Goal: Navigation & Orientation: Find specific page/section

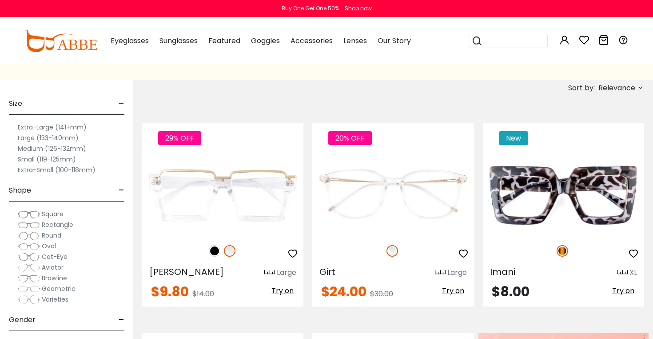
scroll to position [142, 0]
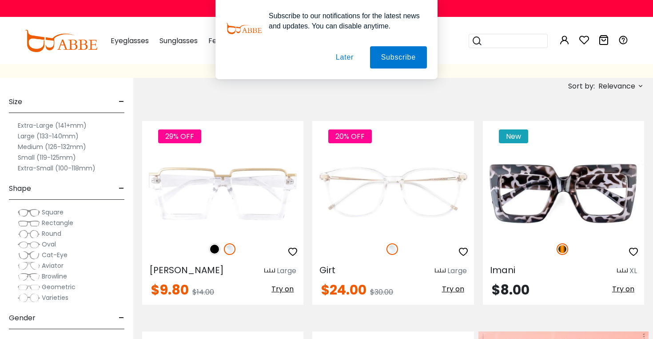
click at [59, 255] on span "Cat-Eye" at bounding box center [55, 254] width 26 height 9
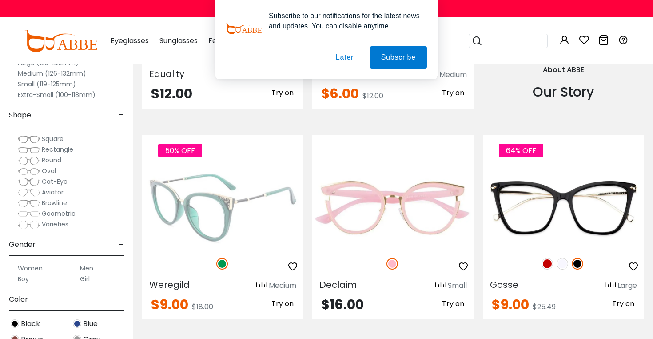
scroll to position [994, 0]
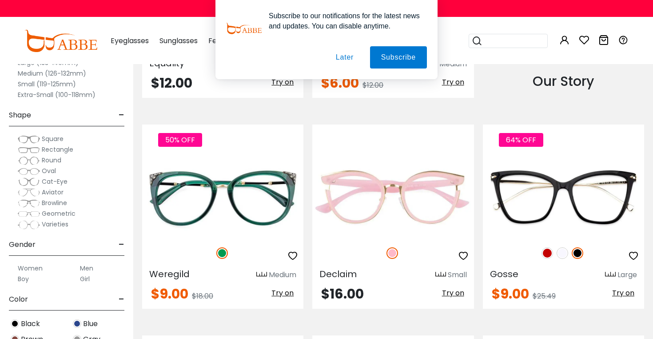
click at [346, 60] on button "Later" at bounding box center [345, 57] width 40 height 22
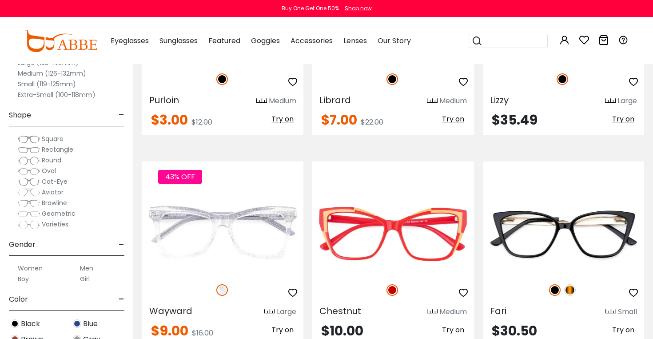
scroll to position [1378, 0]
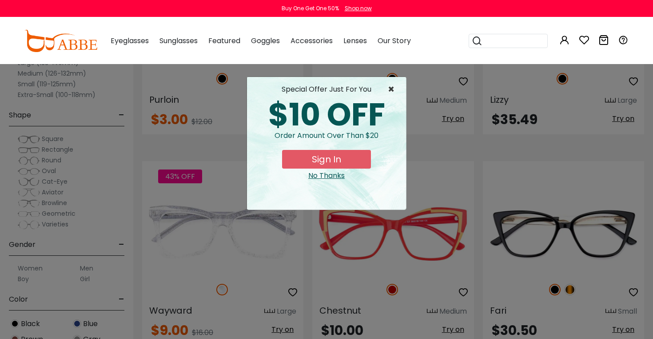
click at [394, 89] on span "×" at bounding box center [393, 89] width 11 height 11
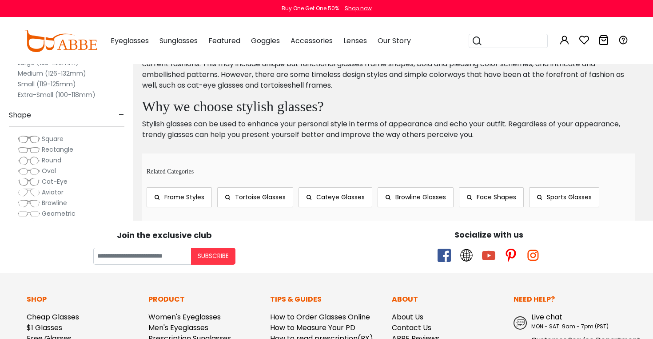
scroll to position [2970, 0]
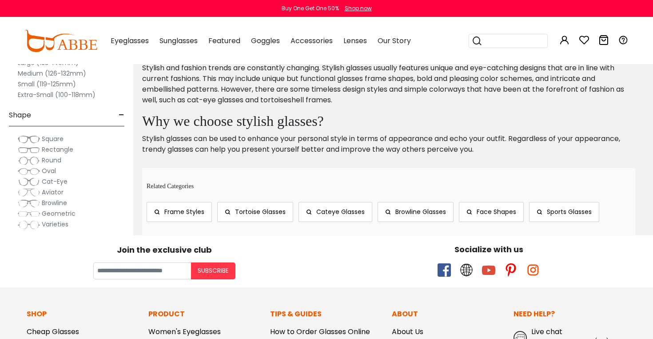
click at [61, 221] on span "Varieties" at bounding box center [55, 223] width 27 height 9
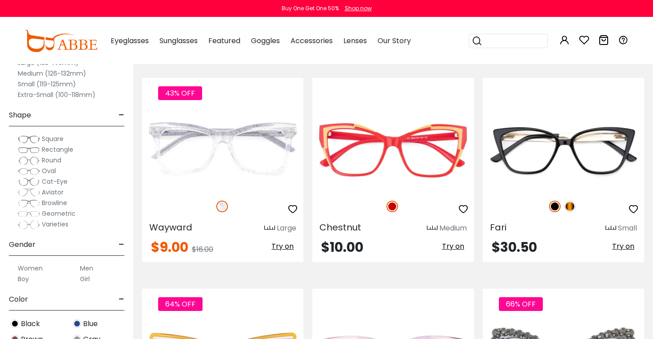
scroll to position [1730, 0]
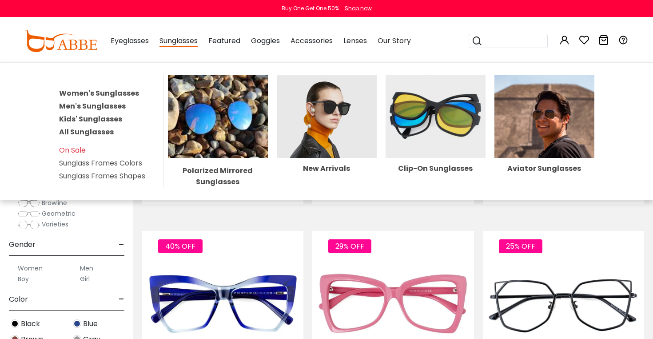
click at [113, 94] on link "Women's Sunglasses" at bounding box center [99, 93] width 80 height 10
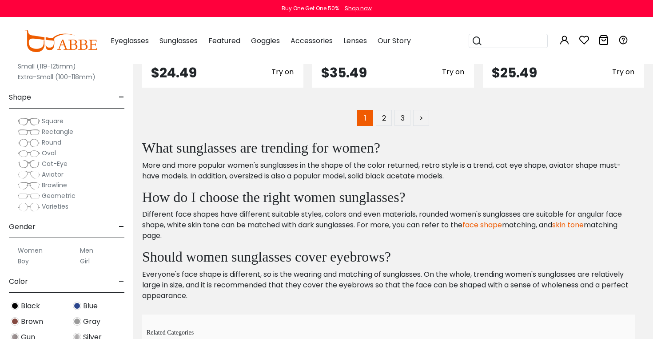
scroll to position [4373, 0]
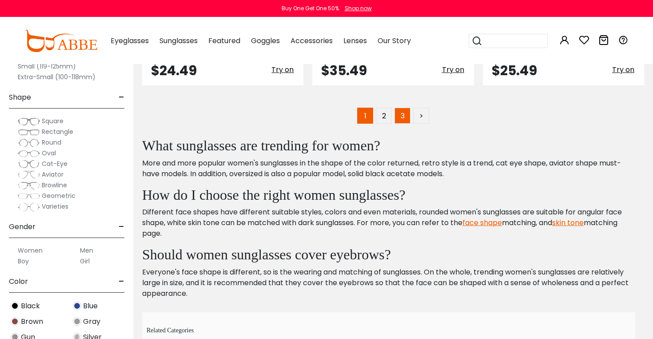
click at [404, 118] on link "3" at bounding box center [402, 116] width 16 height 16
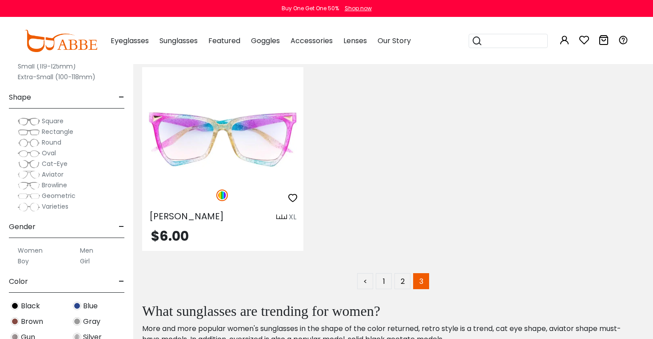
scroll to position [1257, 0]
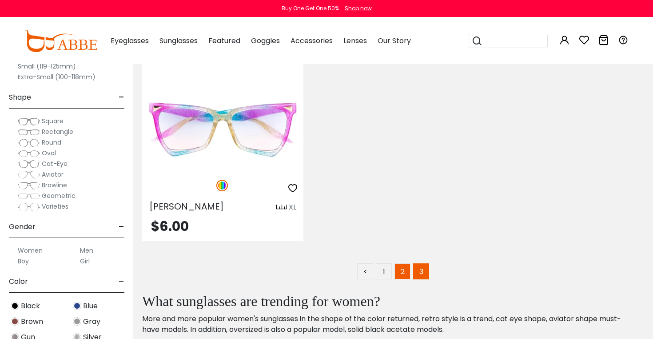
click at [401, 273] on link "2" at bounding box center [402, 271] width 16 height 16
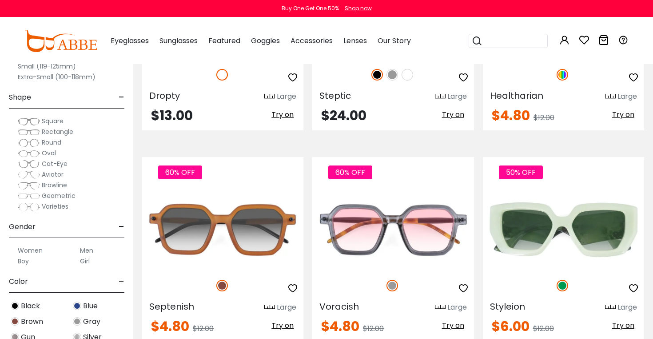
scroll to position [2126, 0]
